Goal: Transaction & Acquisition: Download file/media

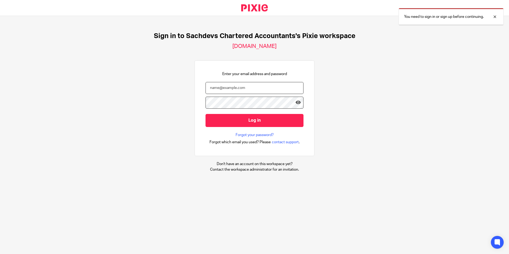
type input "sam@as1group.co.uk"
click at [215, 127] on form "sam@as1group.co.uk Log in" at bounding box center [254, 107] width 98 height 50
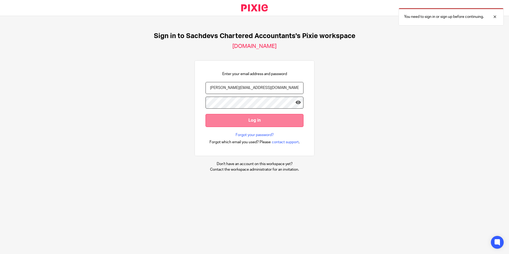
click at [215, 126] on input "Log in" at bounding box center [254, 120] width 98 height 13
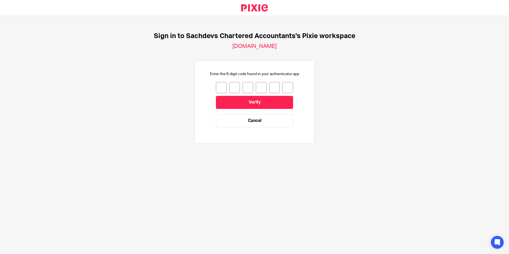
click at [216, 88] on input "number" at bounding box center [221, 87] width 11 height 11
type input "2"
type input "6"
type input "5"
type input "7"
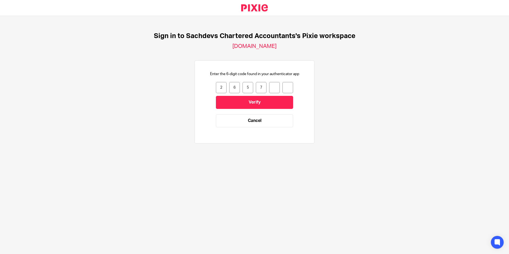
type input "7"
click at [256, 98] on input "Verify" at bounding box center [254, 102] width 77 height 13
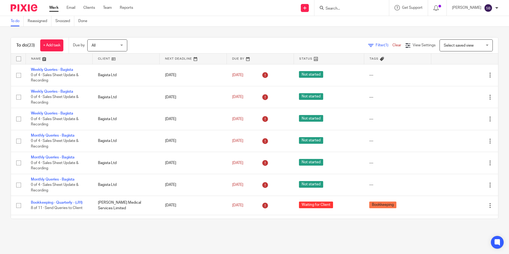
click at [351, 8] on input "Search" at bounding box center [349, 8] width 48 height 5
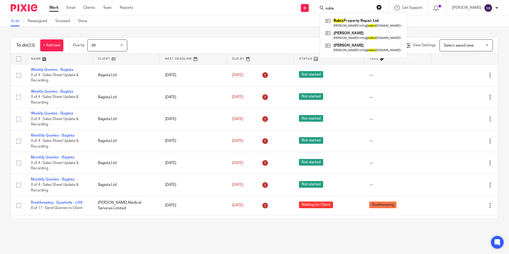
type input "rubix"
click button "submit" at bounding box center [0, 0] width 0 height 0
click at [380, 17] on div "Rubix Property Repair Ltd Martyn Holmes < info@ rubix propertyrepairltd.com > L…" at bounding box center [363, 36] width 87 height 46
click at [377, 20] on link at bounding box center [363, 23] width 79 height 12
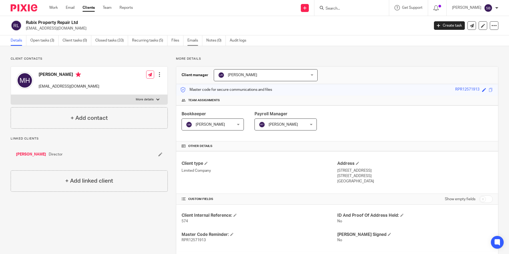
click at [188, 39] on link "Emails" at bounding box center [194, 40] width 15 height 10
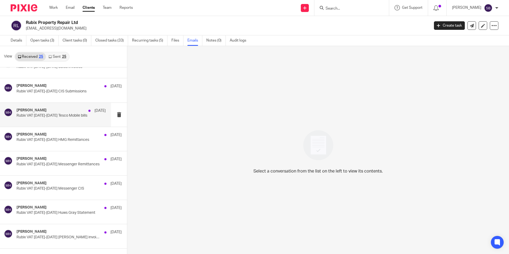
scroll to position [213, 0]
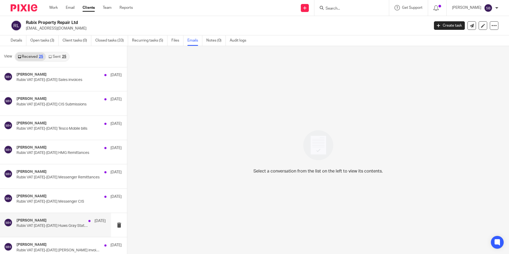
click at [86, 217] on div "[PERSON_NAME] [DATE] Rubix VAT [DATE]-[DATE] Huws Gray Statement" at bounding box center [55, 225] width 111 height 24
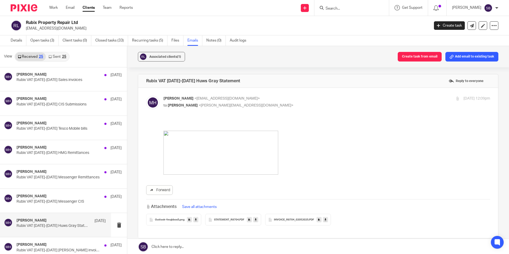
scroll to position [27, 0]
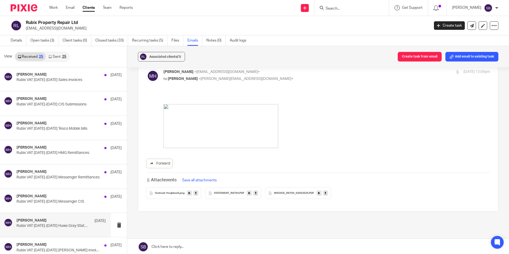
click at [325, 193] on icon at bounding box center [325, 193] width 2 height 4
click at [255, 194] on icon at bounding box center [256, 193] width 2 height 4
